Goal: Task Accomplishment & Management: Manage account settings

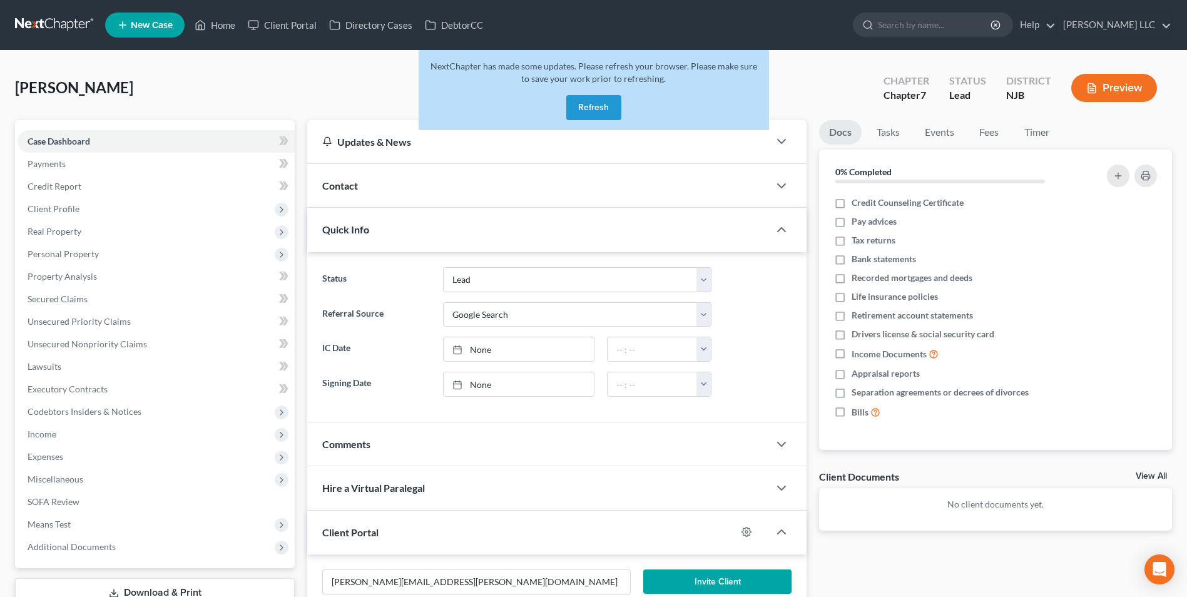
select select "10"
select select "4"
click at [596, 108] on button "Refresh" at bounding box center [593, 107] width 55 height 25
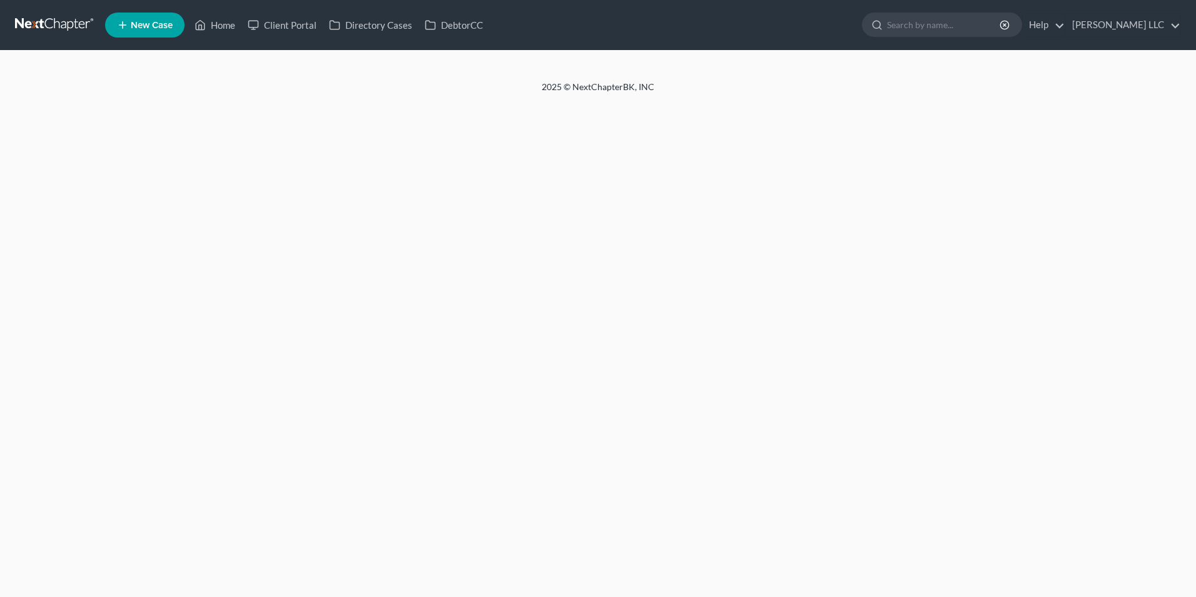
click at [54, 26] on link at bounding box center [55, 25] width 80 height 23
select select "4"
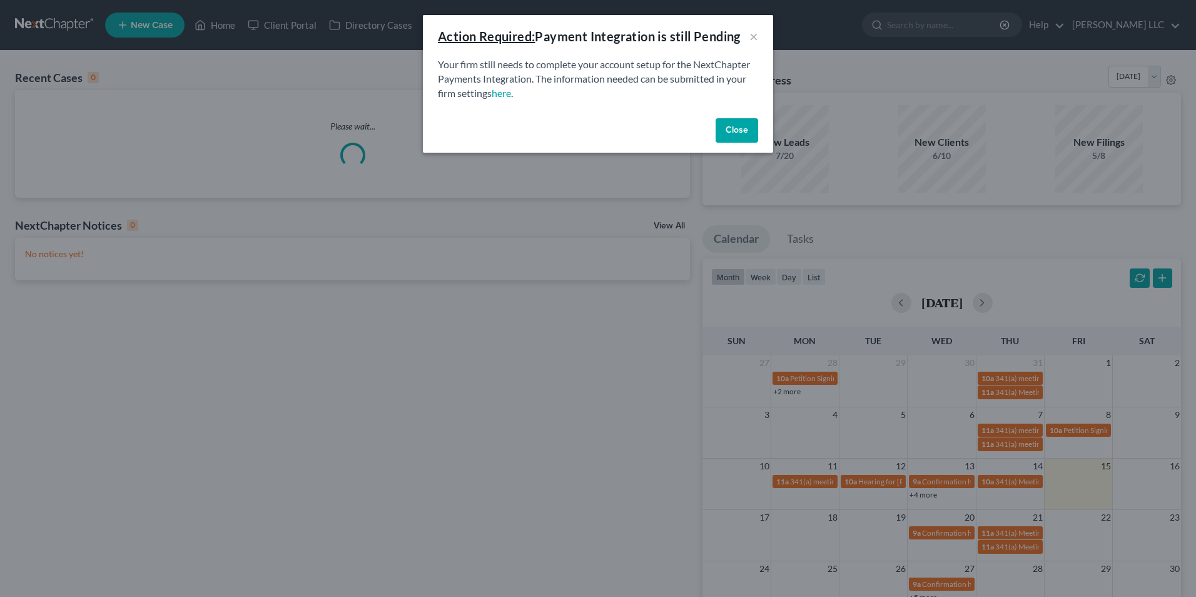
click at [737, 133] on button "Close" at bounding box center [737, 130] width 43 height 25
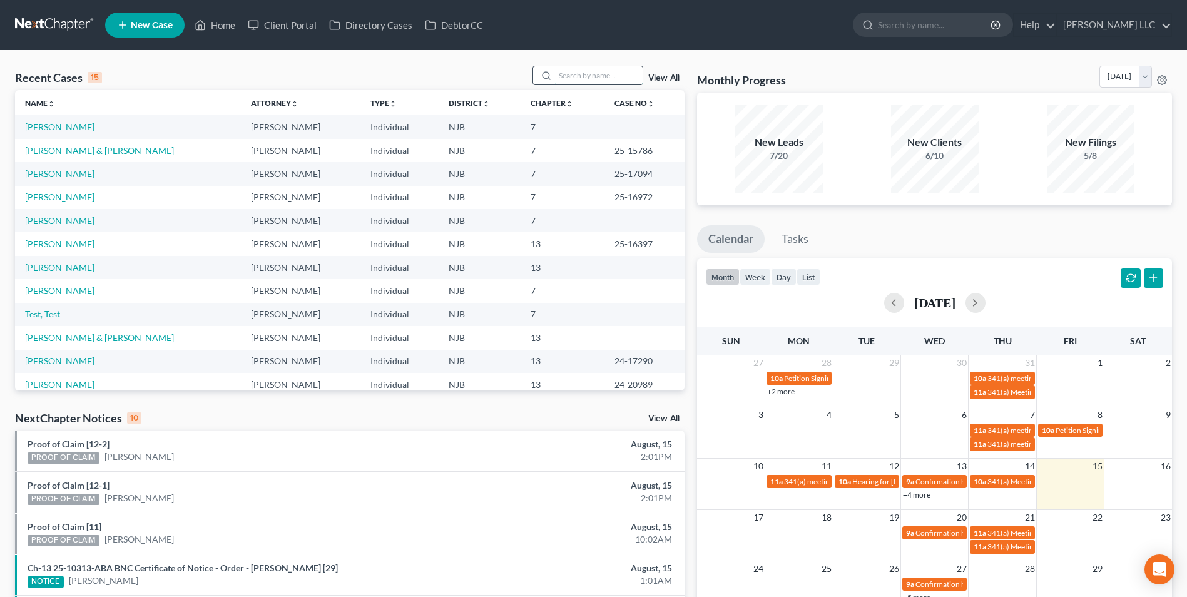
click at [572, 78] on input "search" at bounding box center [599, 75] width 88 height 18
type input "burch"
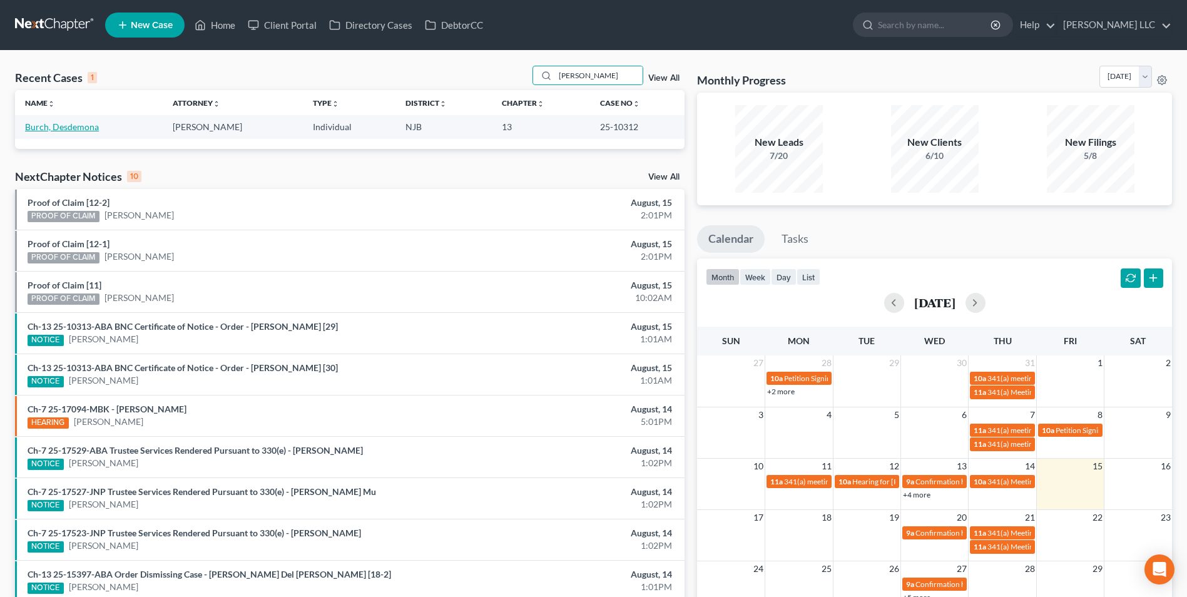
click at [68, 129] on link "Burch, Desdemona" at bounding box center [62, 126] width 74 height 11
select select "0"
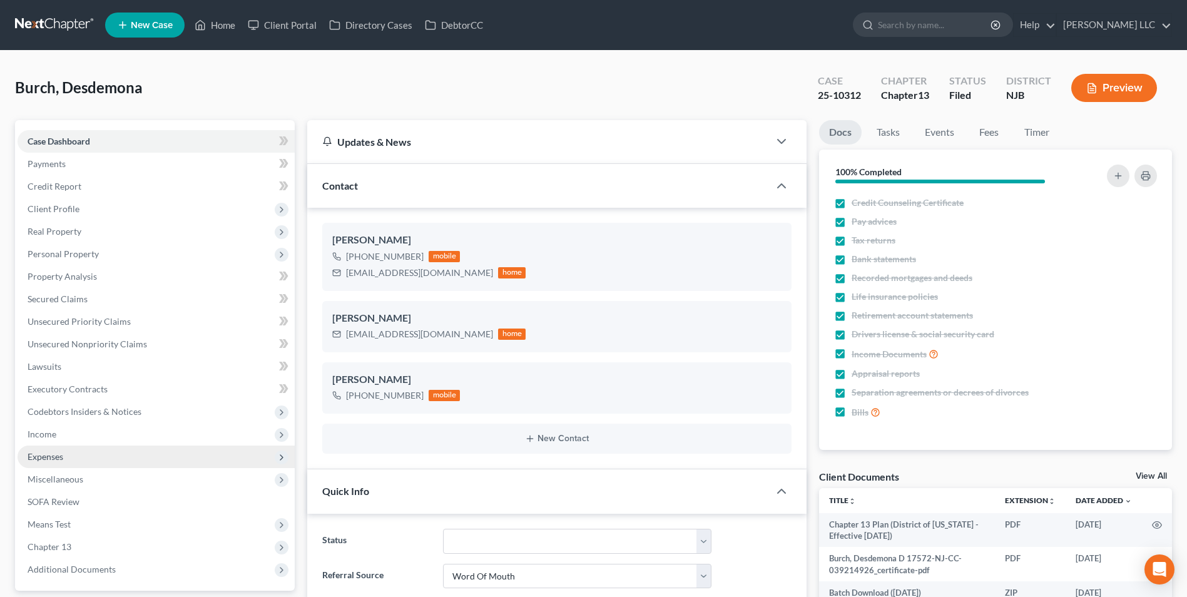
scroll to position [235, 0]
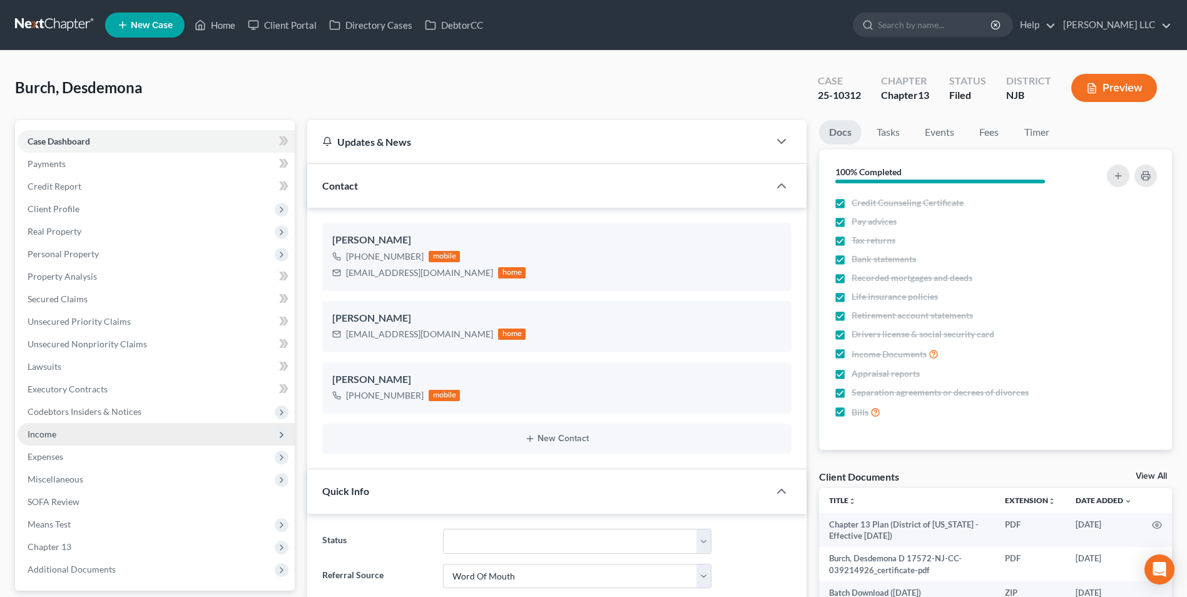
click at [68, 438] on span "Income" at bounding box center [156, 434] width 277 height 23
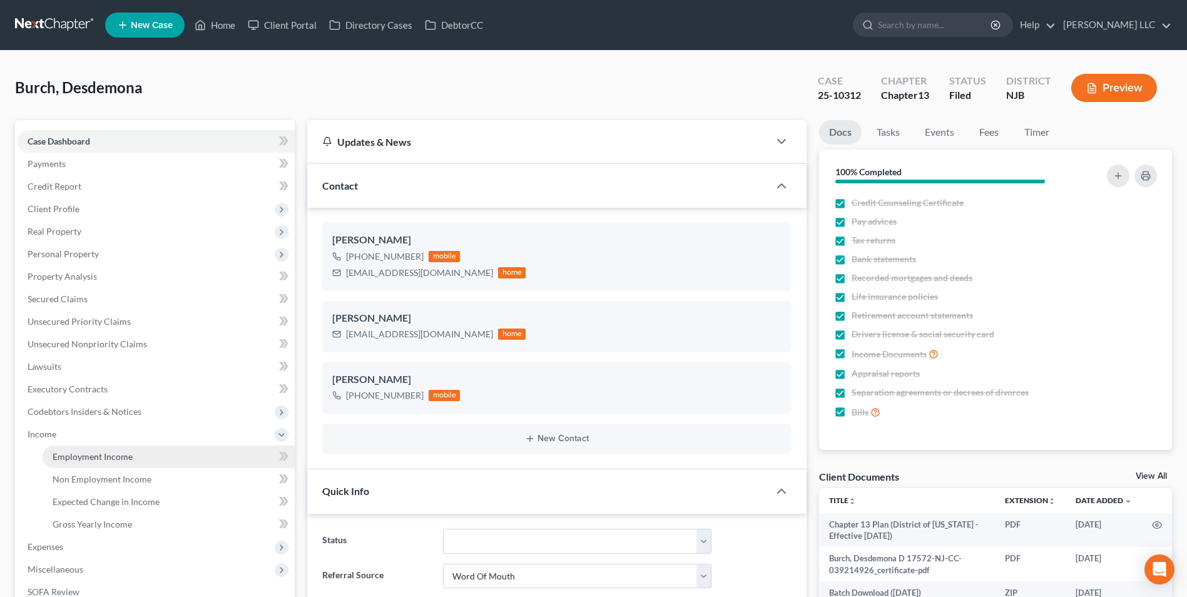
click at [83, 460] on span "Employment Income" at bounding box center [93, 456] width 80 height 11
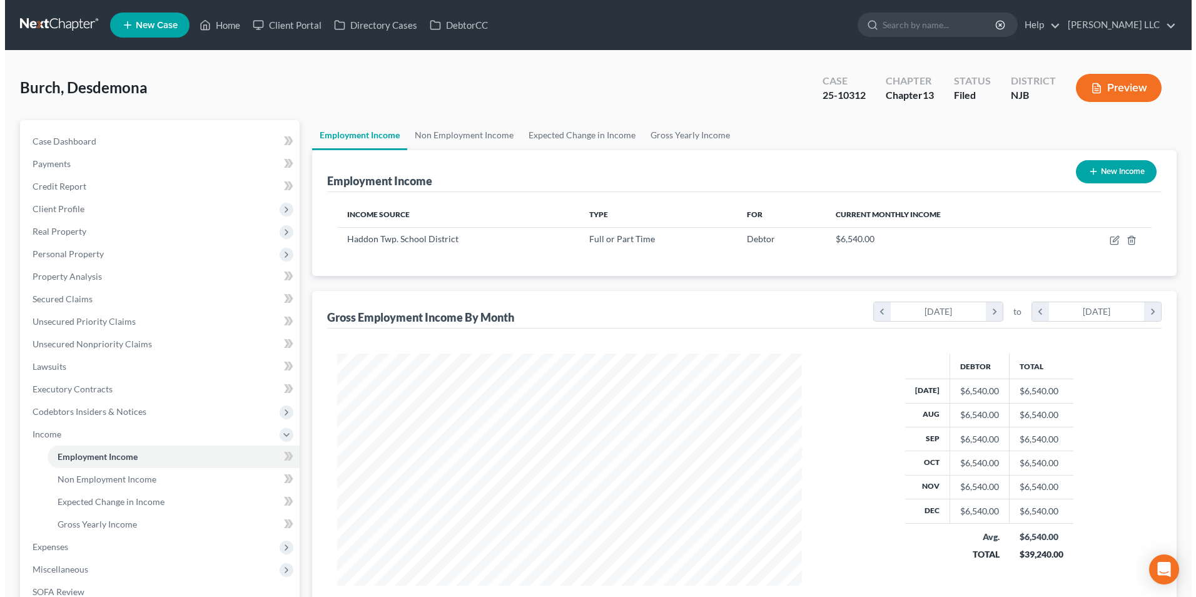
scroll to position [232, 489]
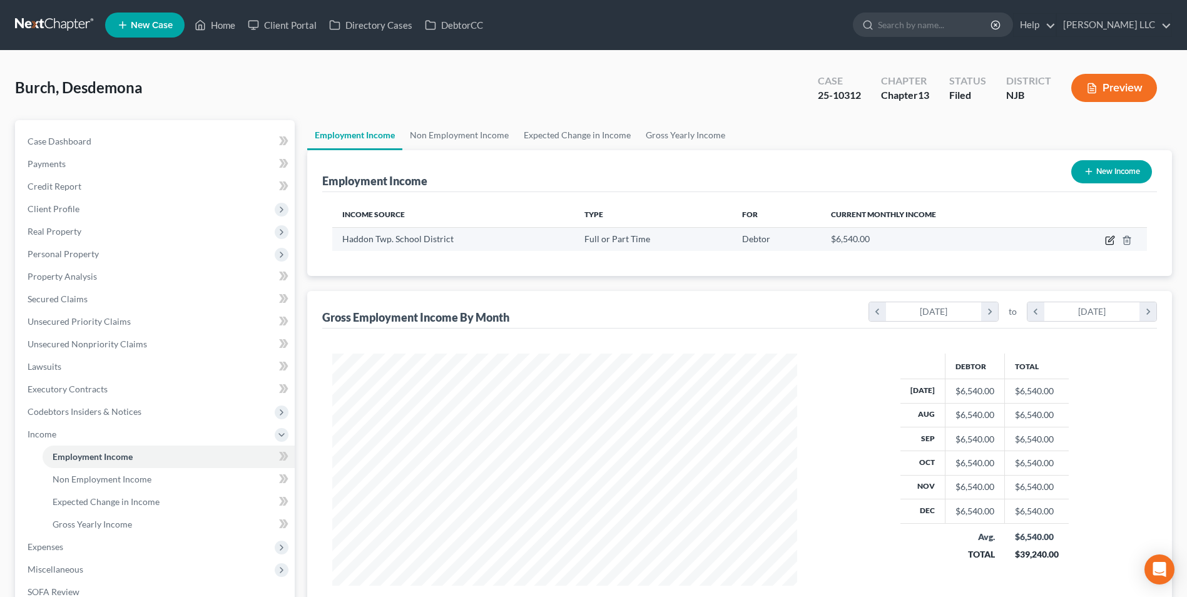
click at [1106, 242] on icon "button" at bounding box center [1110, 241] width 8 height 8
select select "0"
select select "33"
select select "1"
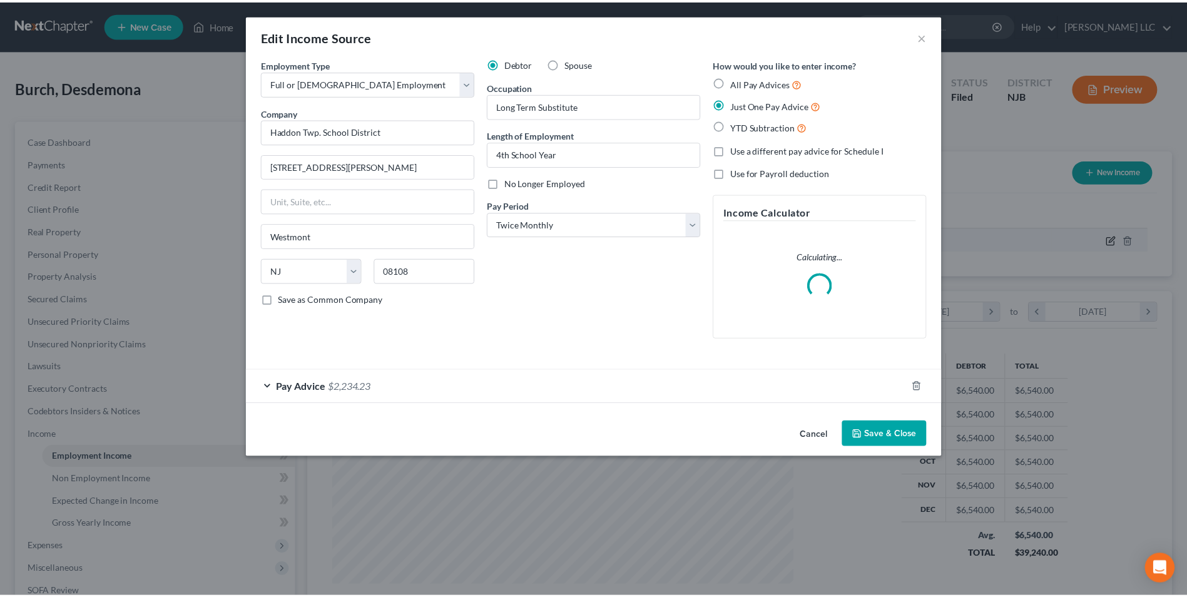
scroll to position [234, 494]
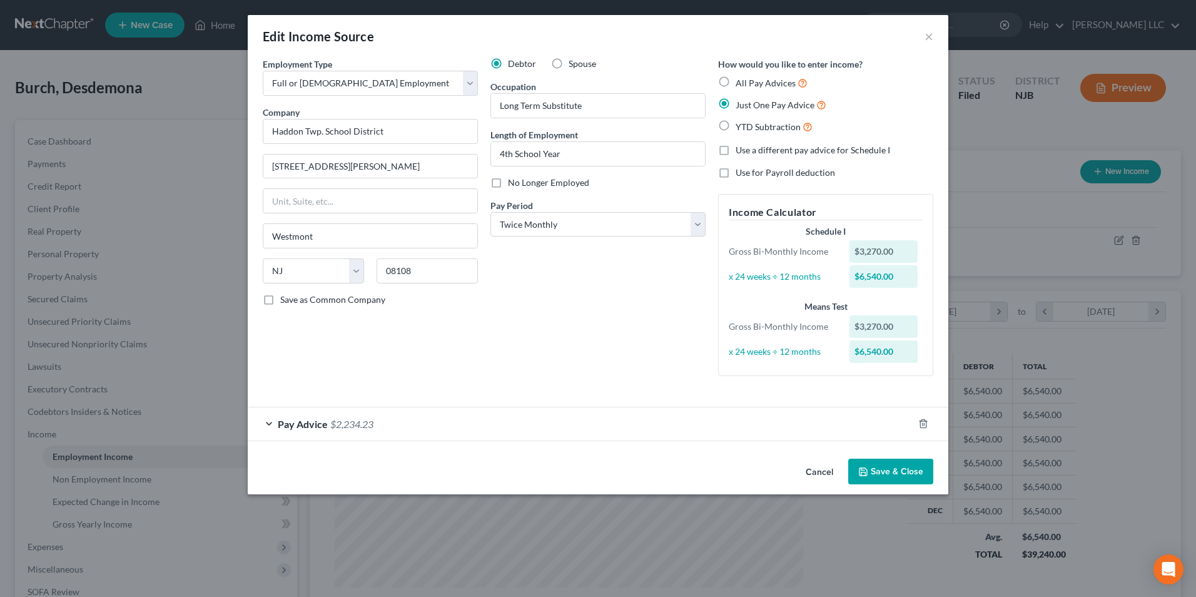
click at [975, 8] on div "Edit Income Source × Employment Type * Select Full or Part Time Employment Self…" at bounding box center [598, 298] width 1196 height 597
click at [927, 38] on button "×" at bounding box center [929, 36] width 9 height 15
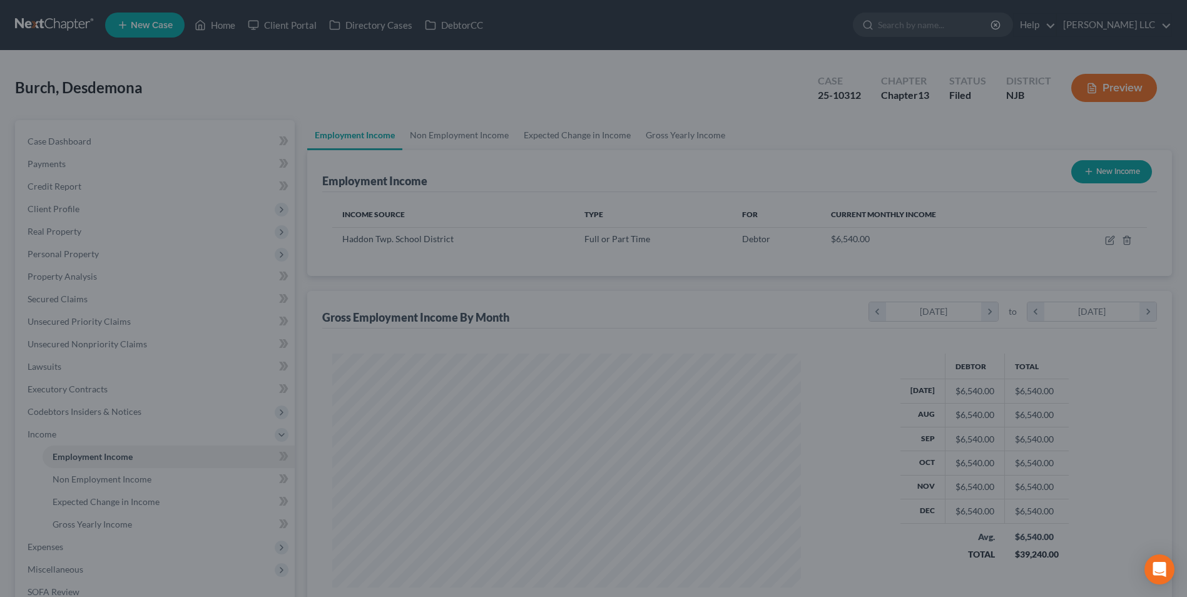
scroll to position [625408, 625150]
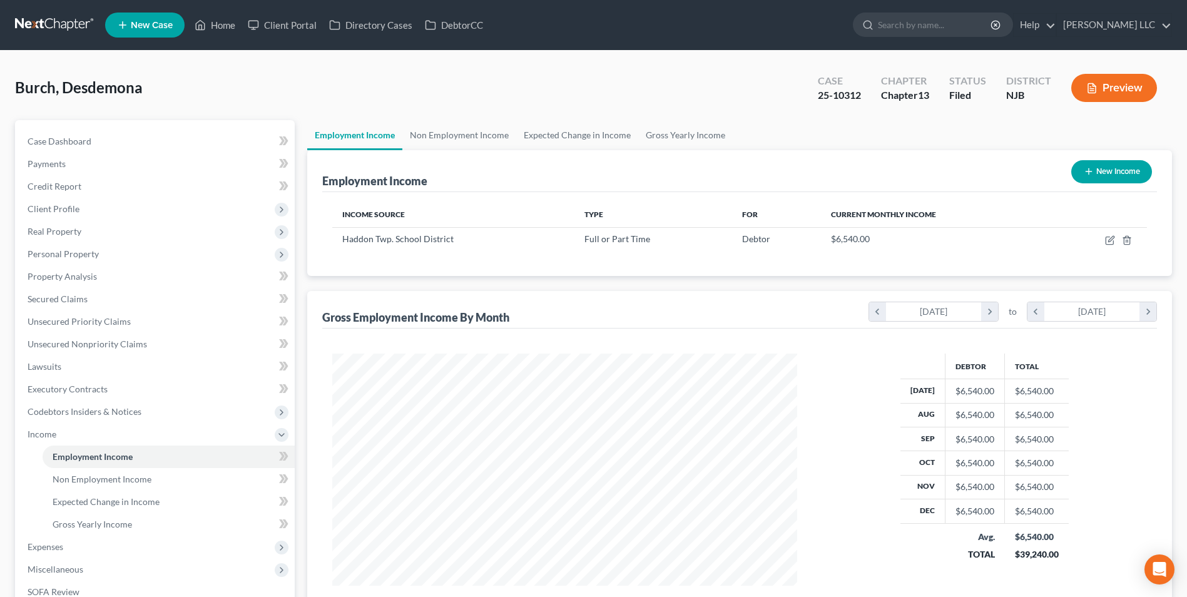
click at [27, 23] on link at bounding box center [55, 25] width 80 height 23
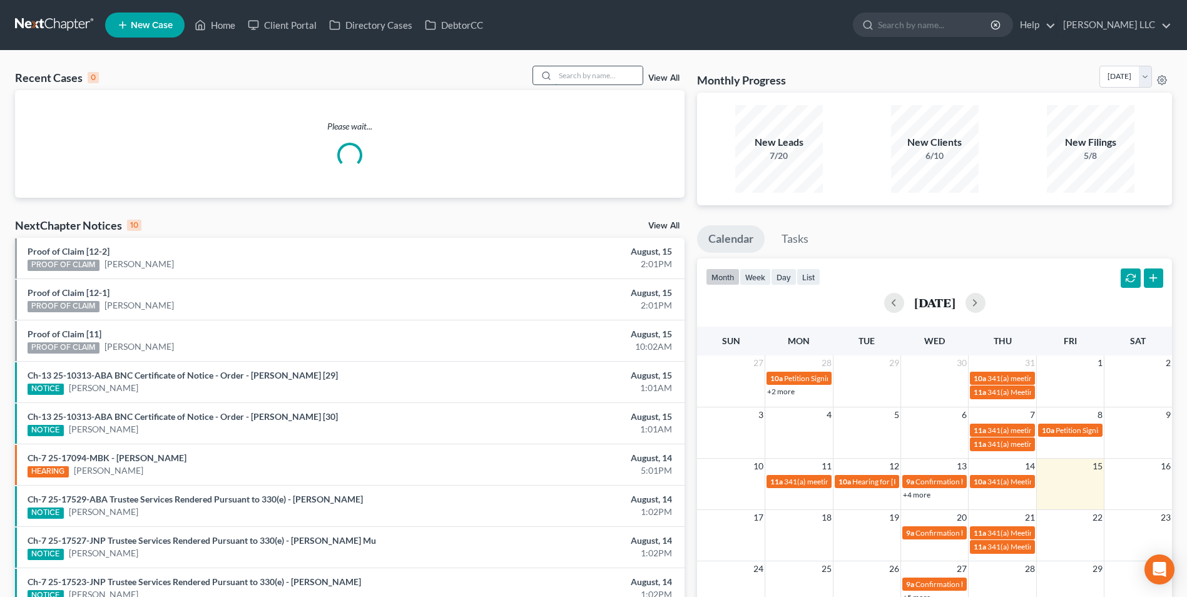
click at [579, 76] on input "search" at bounding box center [599, 75] width 88 height 18
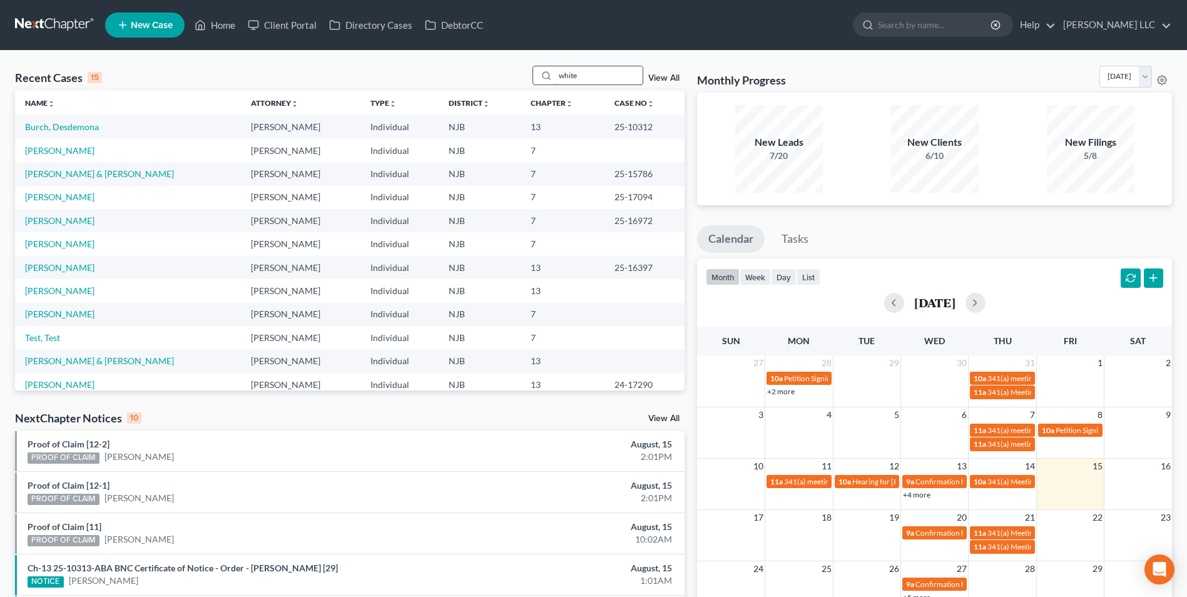
type input "white"
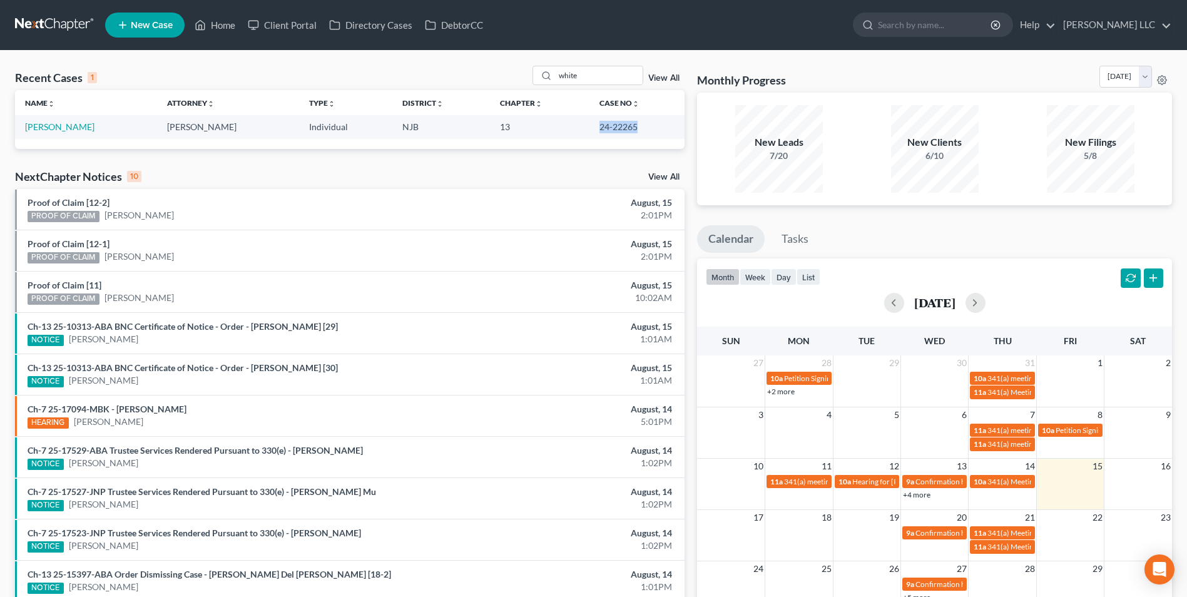
drag, startPoint x: 634, startPoint y: 130, endPoint x: 595, endPoint y: 127, distance: 38.9
click at [595, 127] on td "24-22265" at bounding box center [636, 126] width 95 height 23
copy td "24-22265"
click at [69, 128] on link "White, Michael" at bounding box center [59, 126] width 69 height 11
select select "1"
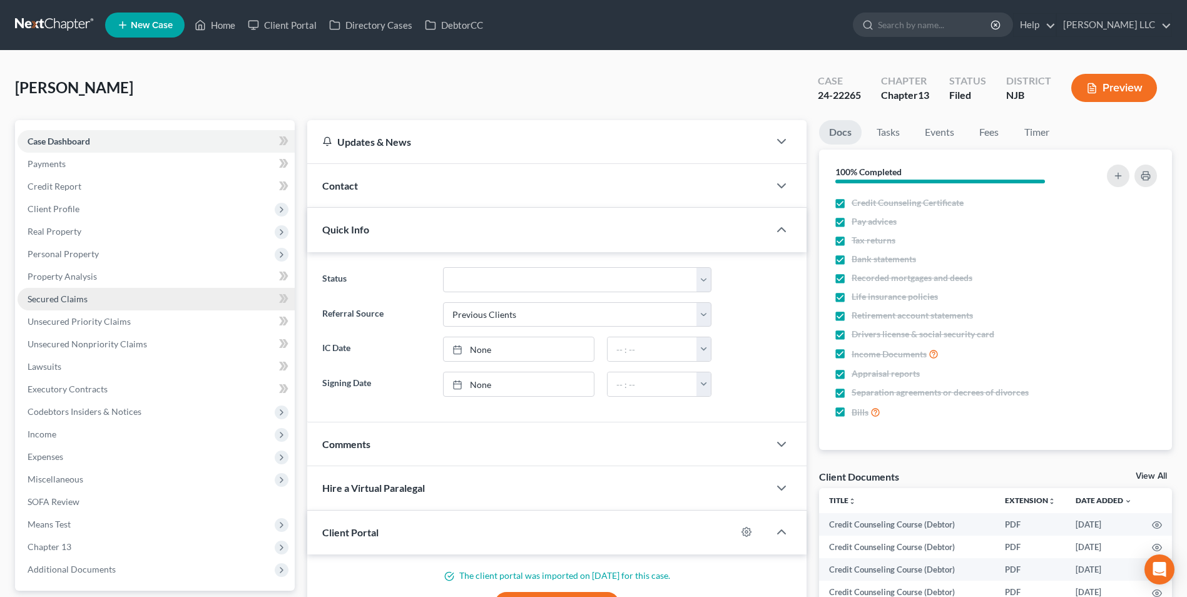
click at [69, 300] on span "Secured Claims" at bounding box center [58, 298] width 60 height 11
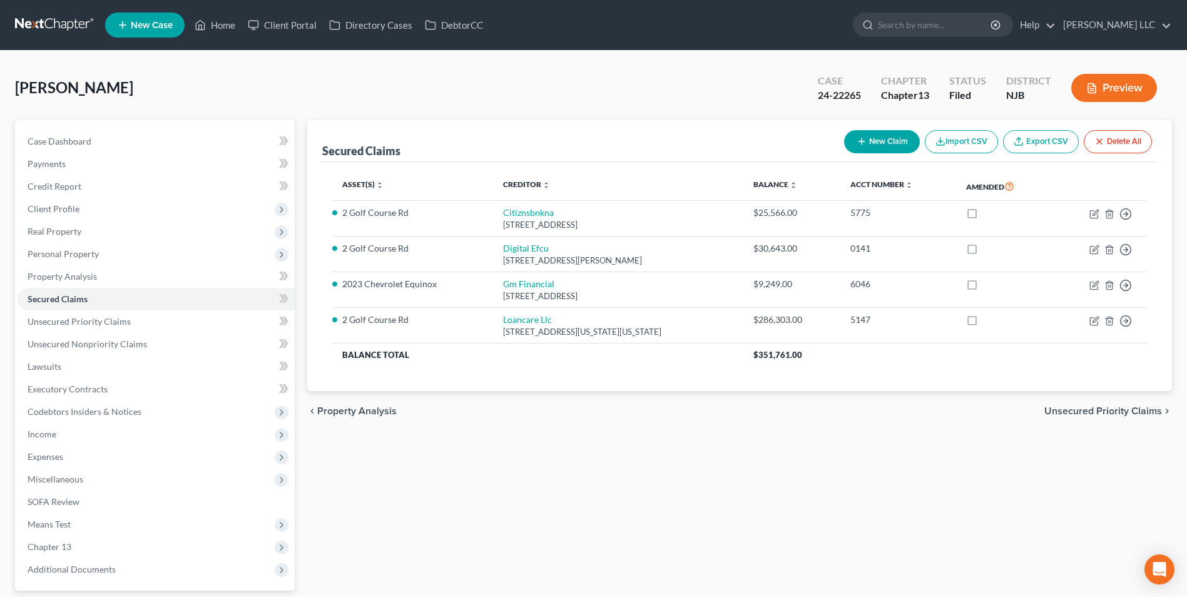
click at [69, 21] on link at bounding box center [55, 25] width 80 height 23
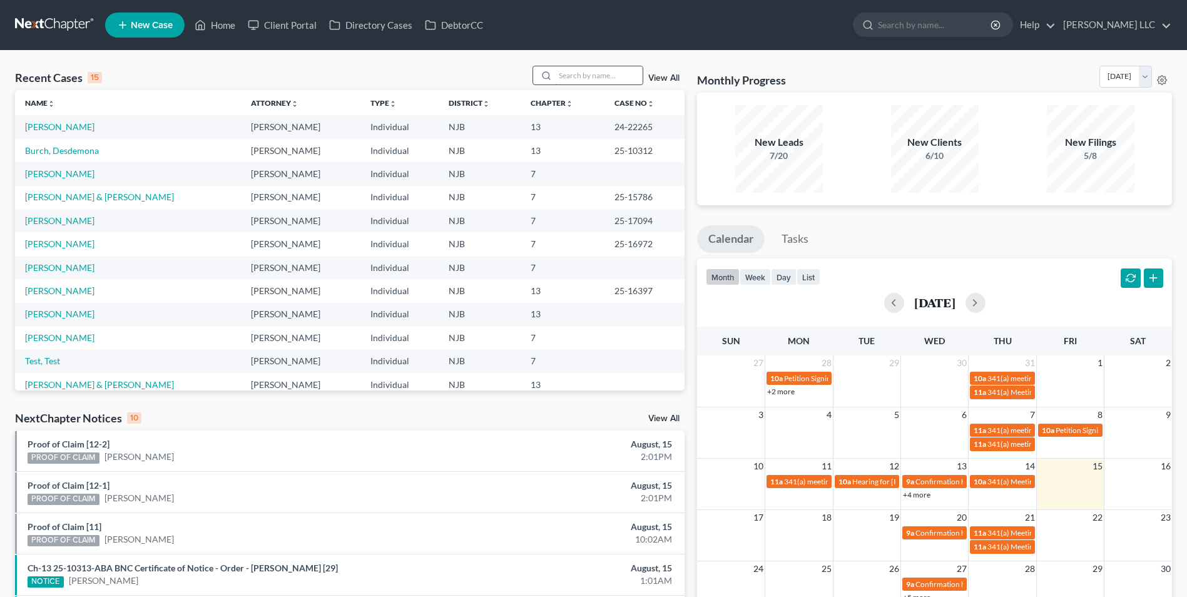
click at [579, 75] on input "search" at bounding box center [599, 75] width 88 height 18
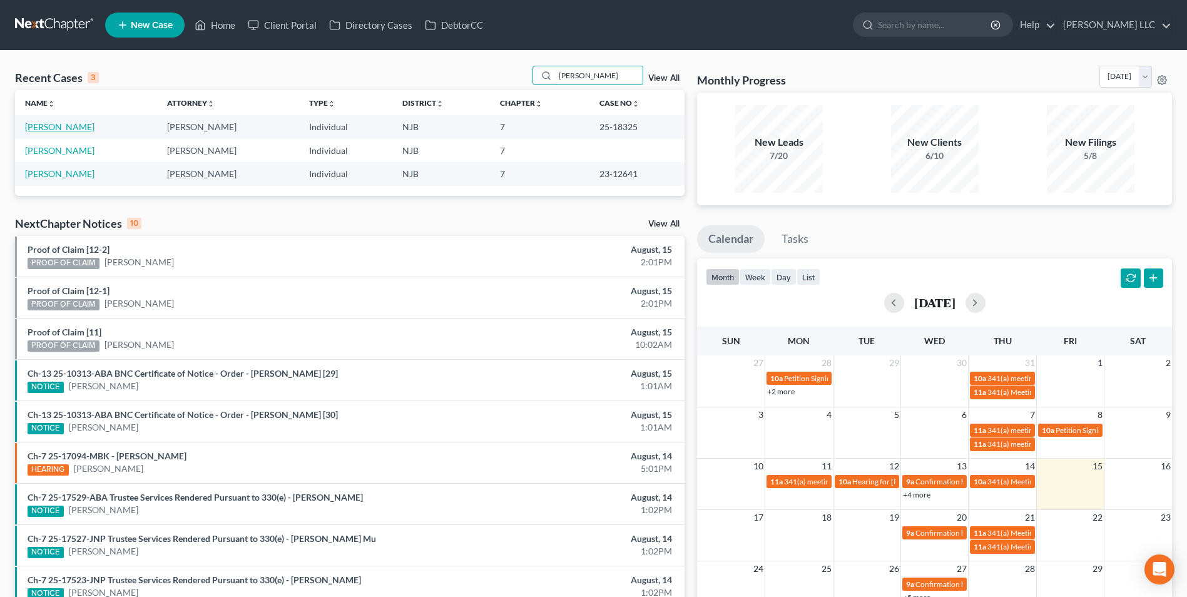
type input "mann"
click at [63, 130] on link "Mann, Kristen" at bounding box center [59, 126] width 69 height 11
select select "4"
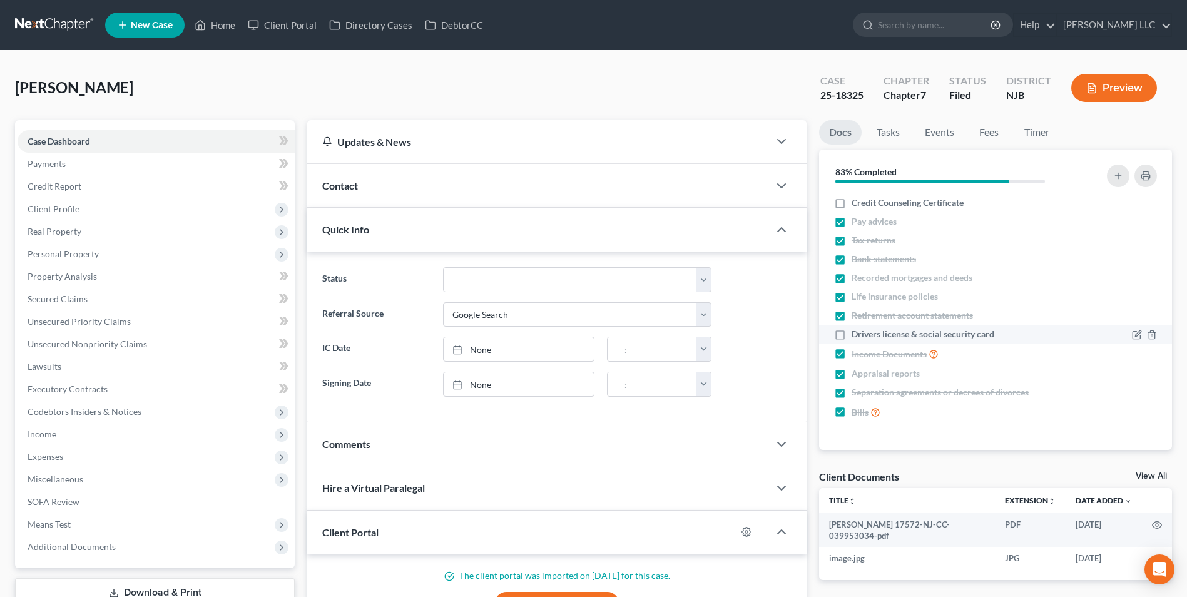
click at [851, 333] on label "Drivers license & social security card" at bounding box center [922, 334] width 143 height 13
click at [857, 333] on input "Drivers license & social security card" at bounding box center [861, 332] width 8 height 8
checkbox input "true"
click at [887, 138] on link "Tasks" at bounding box center [888, 132] width 43 height 24
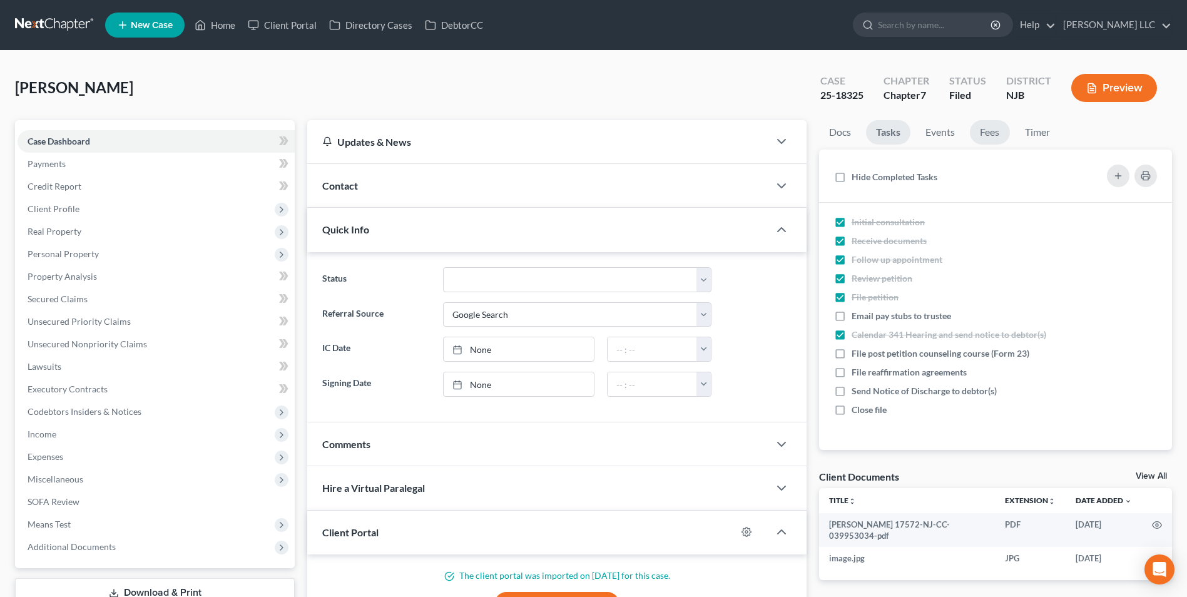
click at [997, 135] on link "Fees" at bounding box center [990, 132] width 40 height 24
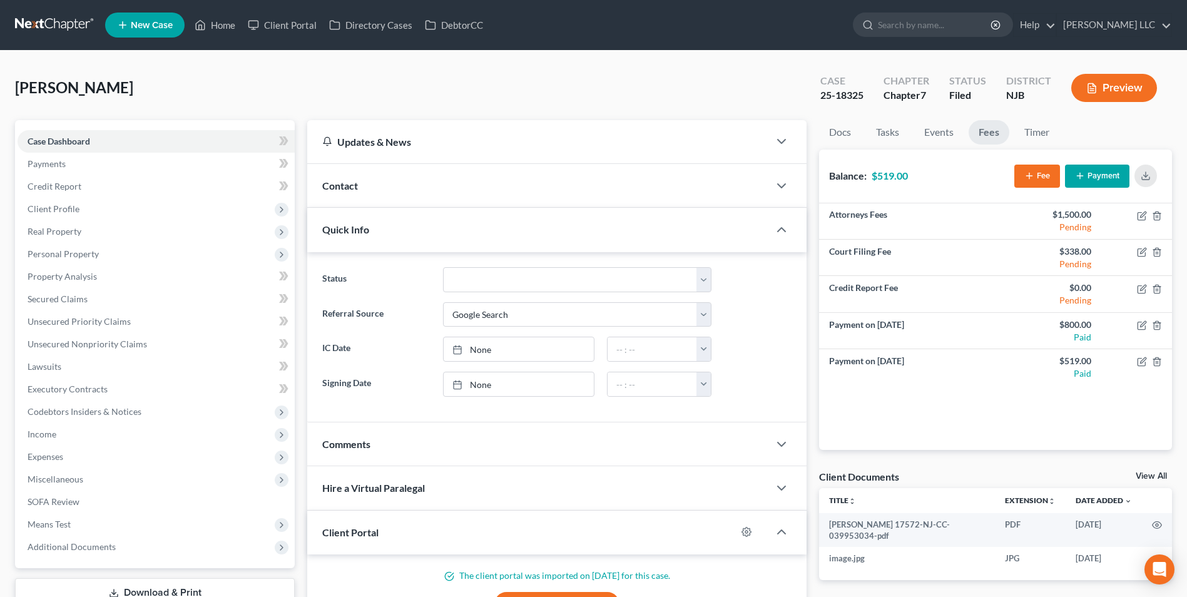
click at [1077, 175] on icon "button" at bounding box center [1080, 176] width 10 height 10
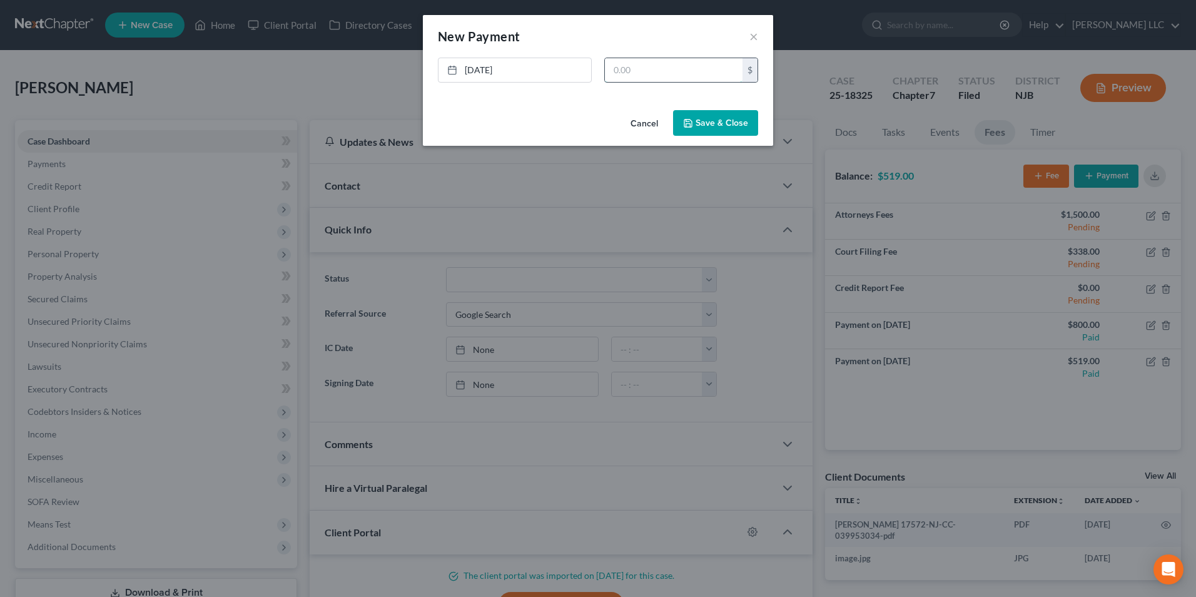
click at [632, 72] on input "text" at bounding box center [674, 70] width 138 height 24
type input "519"
click at [722, 119] on button "Save & Close" at bounding box center [715, 123] width 85 height 26
